Goal: Navigation & Orientation: Find specific page/section

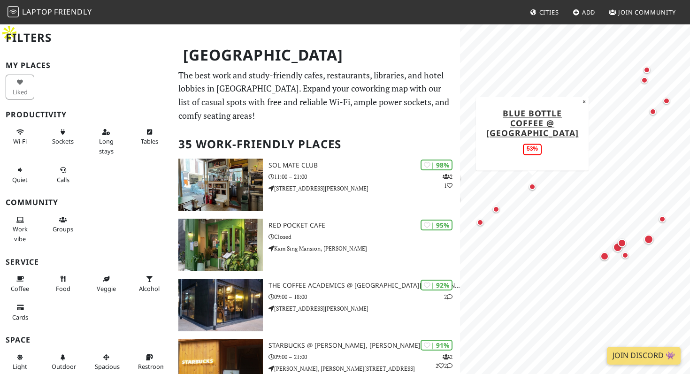
click at [532, 188] on div "Map marker" at bounding box center [532, 187] width 7 height 7
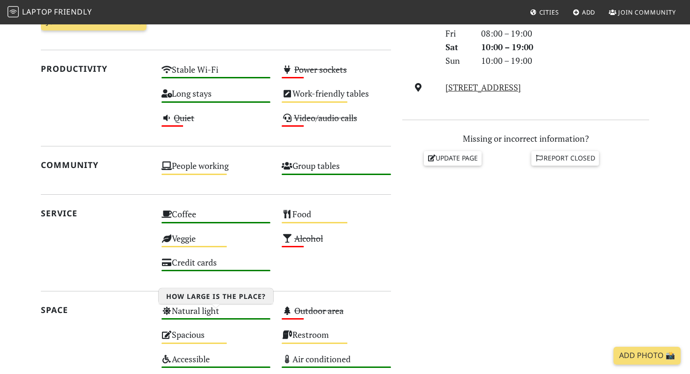
scroll to position [513, 0]
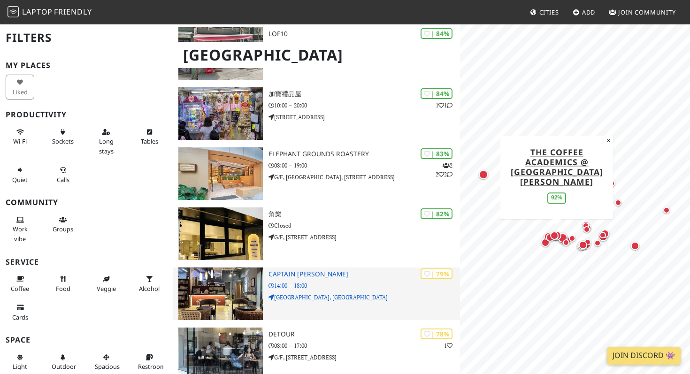
scroll to position [445, 0]
